Goal: Answer question/provide support

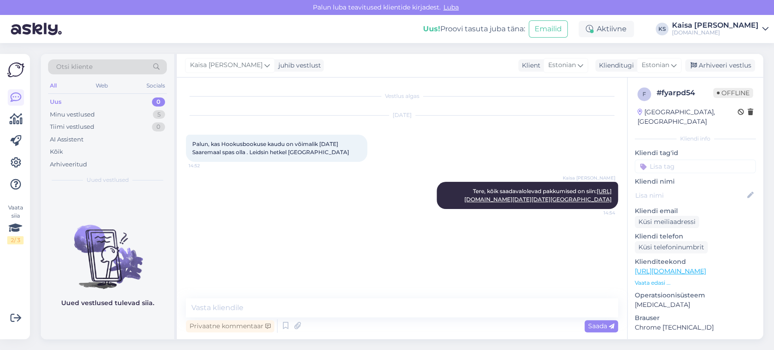
scroll to position [43, 0]
click at [161, 112] on div "5" at bounding box center [159, 114] width 12 height 9
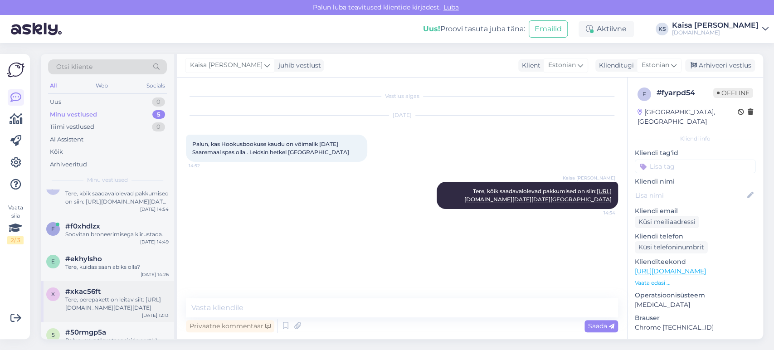
scroll to position [29, 0]
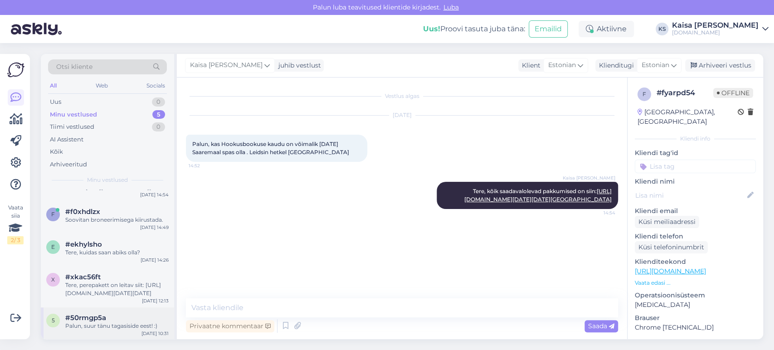
click at [112, 317] on div "#50rmgp5a" at bounding box center [116, 318] width 103 height 8
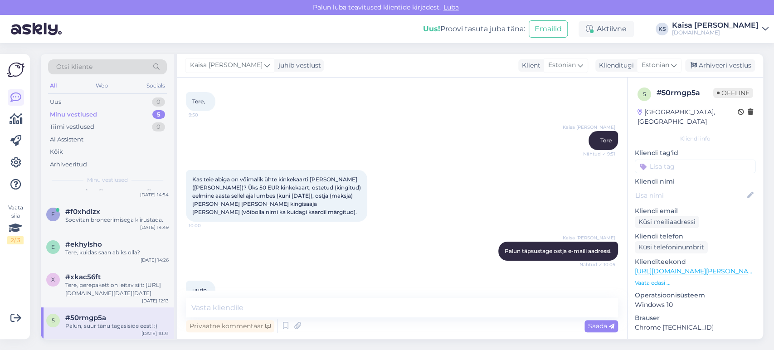
scroll to position [328, 0]
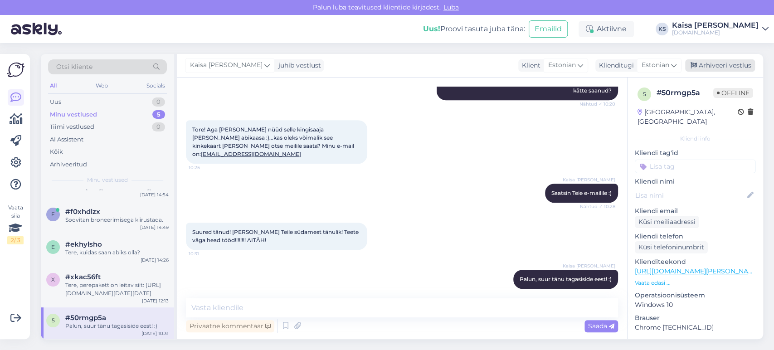
click at [706, 68] on div "Arhiveeri vestlus" at bounding box center [720, 65] width 70 height 12
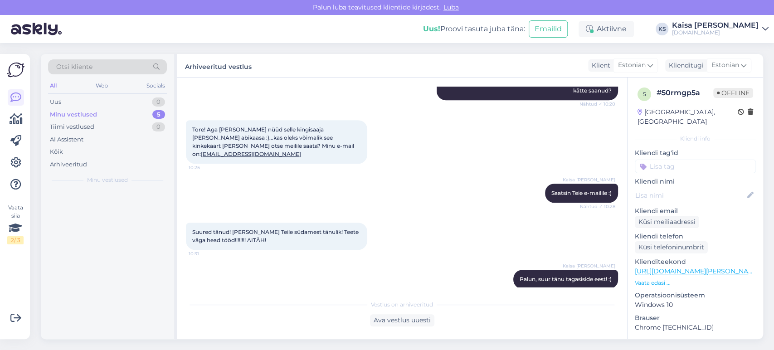
scroll to position [0, 0]
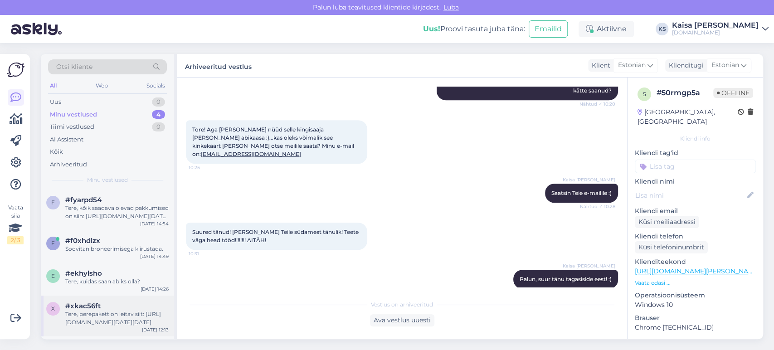
click at [124, 314] on div "Tere, perepakett on leitav siit: [URL][DOMAIN_NAME][DATE][DATE]" at bounding box center [116, 318] width 103 height 16
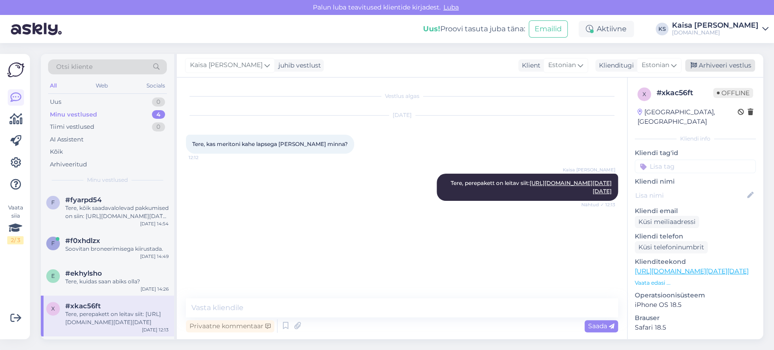
click at [698, 63] on div "Arhiveeri vestlus" at bounding box center [720, 65] width 70 height 12
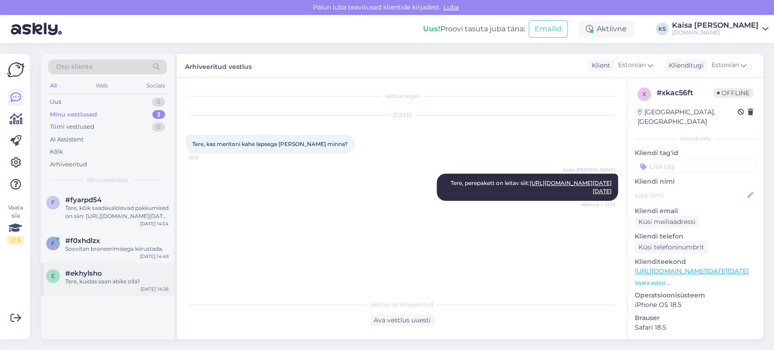
click at [91, 275] on span "#ekhylsho" at bounding box center [83, 273] width 37 height 8
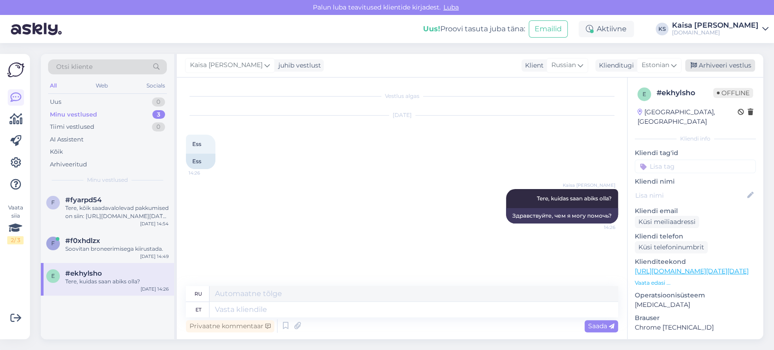
click at [712, 65] on div "Arhiveeri vestlus" at bounding box center [720, 65] width 70 height 12
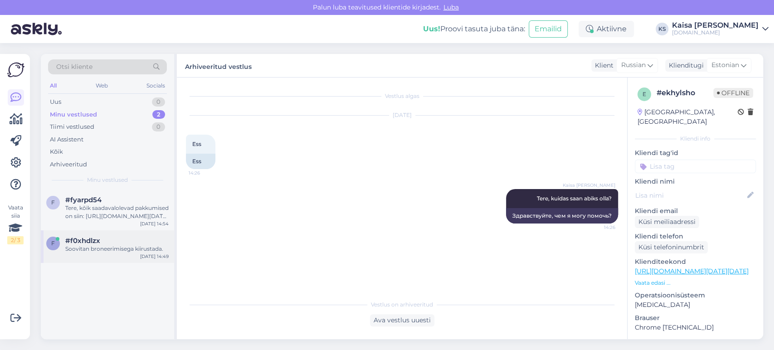
click at [134, 246] on div "Soovitan broneerimisega kiirustada." at bounding box center [116, 249] width 103 height 8
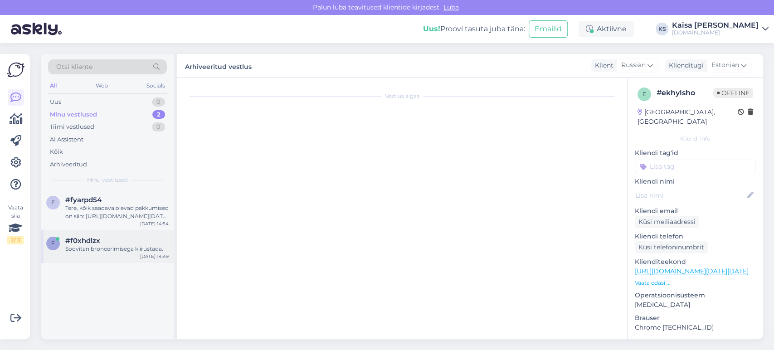
scroll to position [1155, 0]
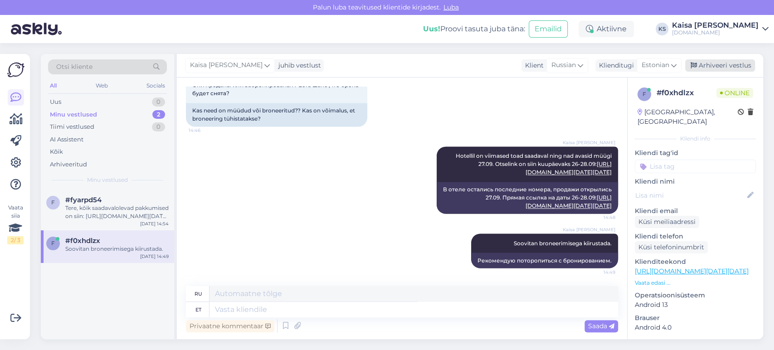
click at [720, 64] on div "Arhiveeri vestlus" at bounding box center [720, 65] width 70 height 12
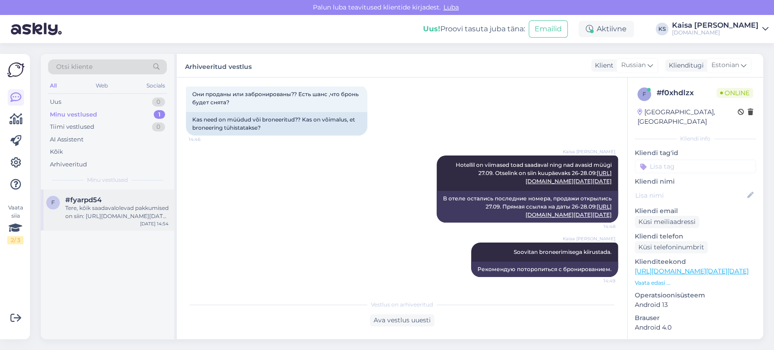
click at [95, 206] on div "Tere, kõik saadavalolevad pakkumised on siin: [URL][DOMAIN_NAME][DATE][DATE][GE…" at bounding box center [116, 212] width 103 height 16
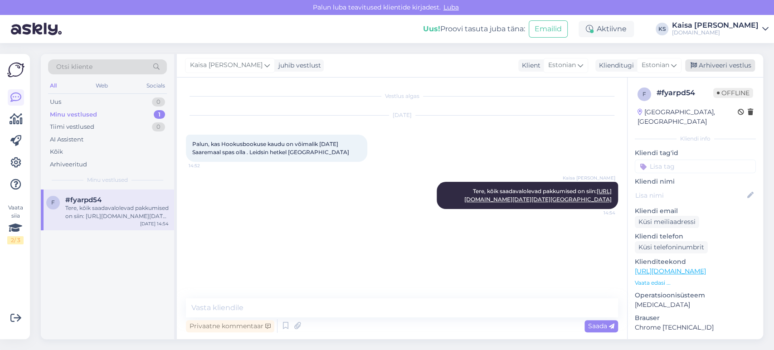
click at [713, 65] on div "Arhiveeri vestlus" at bounding box center [720, 65] width 70 height 12
